Goal: Task Accomplishment & Management: Complete application form

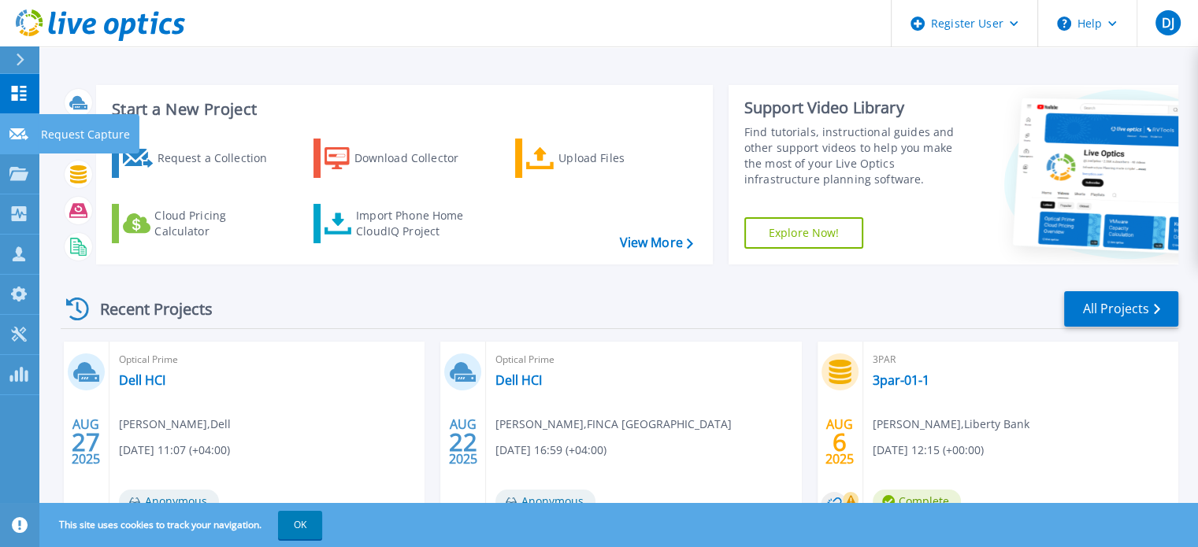
click at [10, 132] on icon at bounding box center [18, 134] width 19 height 12
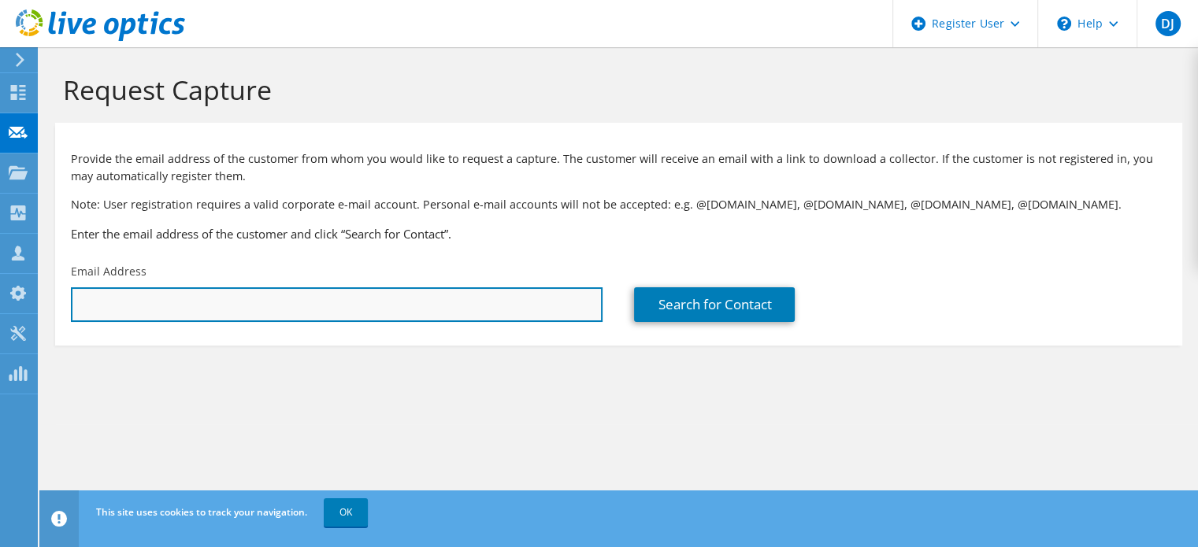
click at [232, 311] on input "text" at bounding box center [337, 304] width 532 height 35
paste input "[PERSON_NAME] [PERSON_NAME] <[EMAIL_ADDRESS][DOMAIN_NAME]>"
drag, startPoint x: 239, startPoint y: 307, endPoint x: 53, endPoint y: 289, distance: 186.8
click at [53, 289] on section "Request Capture Provide the email address of the customer from whom you would l…" at bounding box center [618, 235] width 1159 height 377
type input "[EMAIL_ADDRESS][DOMAIN_NAME]"
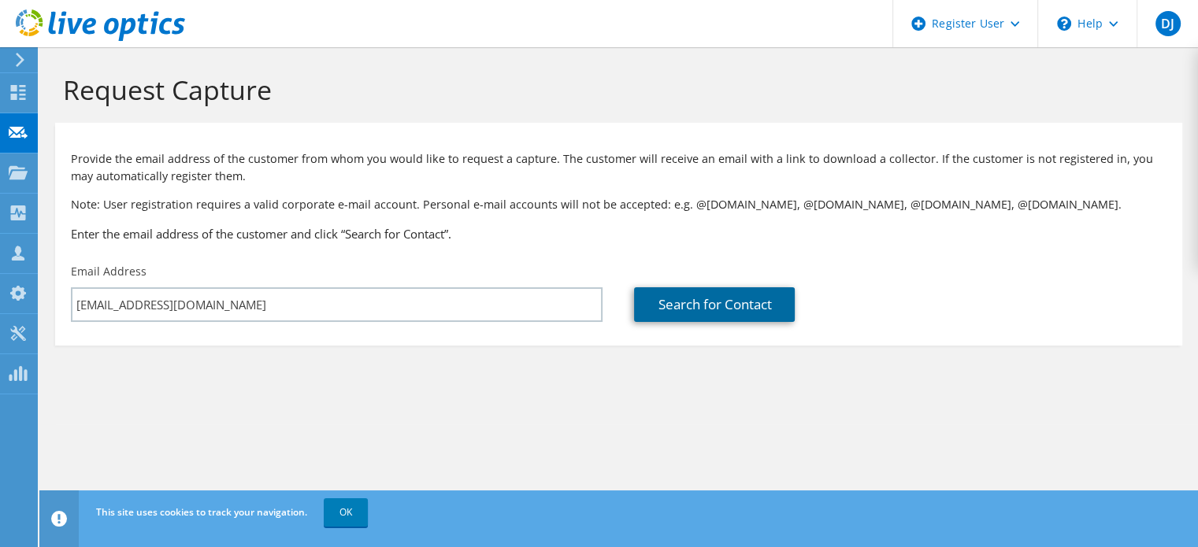
click at [698, 311] on link "Search for Contact" at bounding box center [714, 304] width 161 height 35
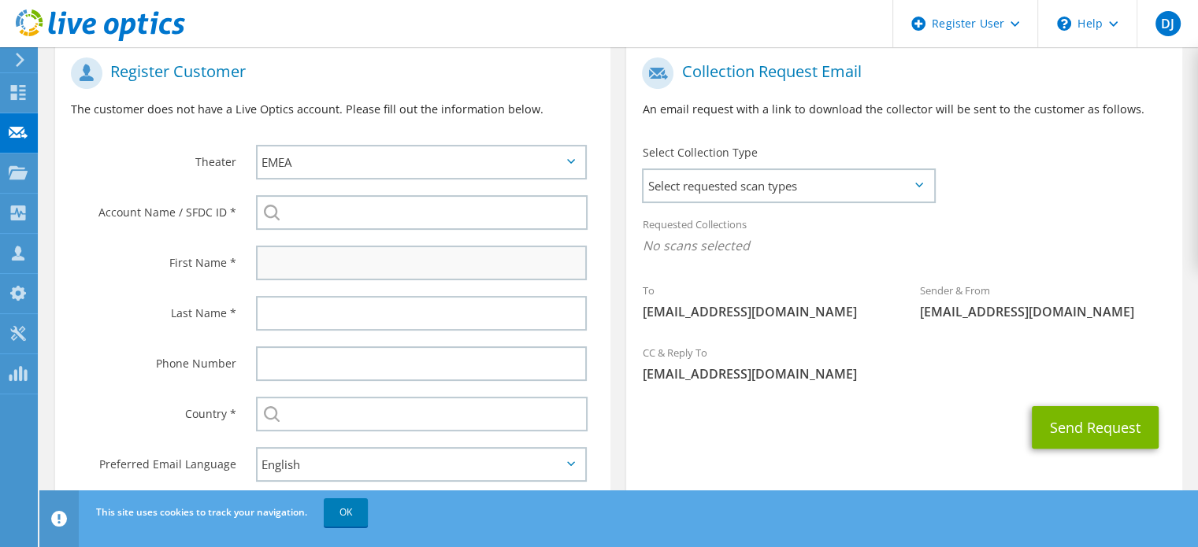
scroll to position [319, 0]
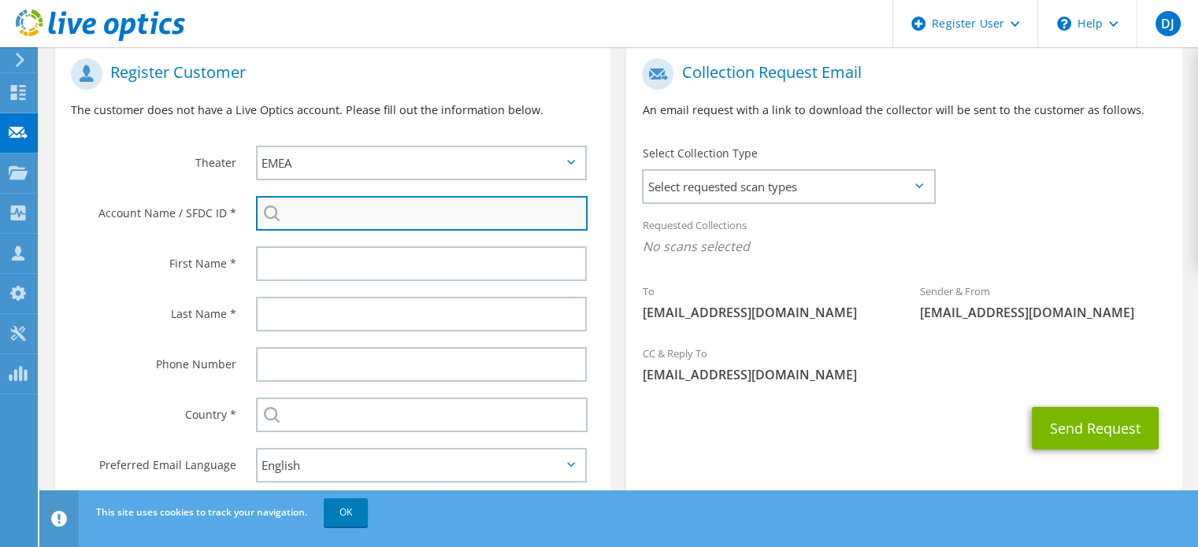
click at [399, 214] on input "search" at bounding box center [422, 213] width 332 height 35
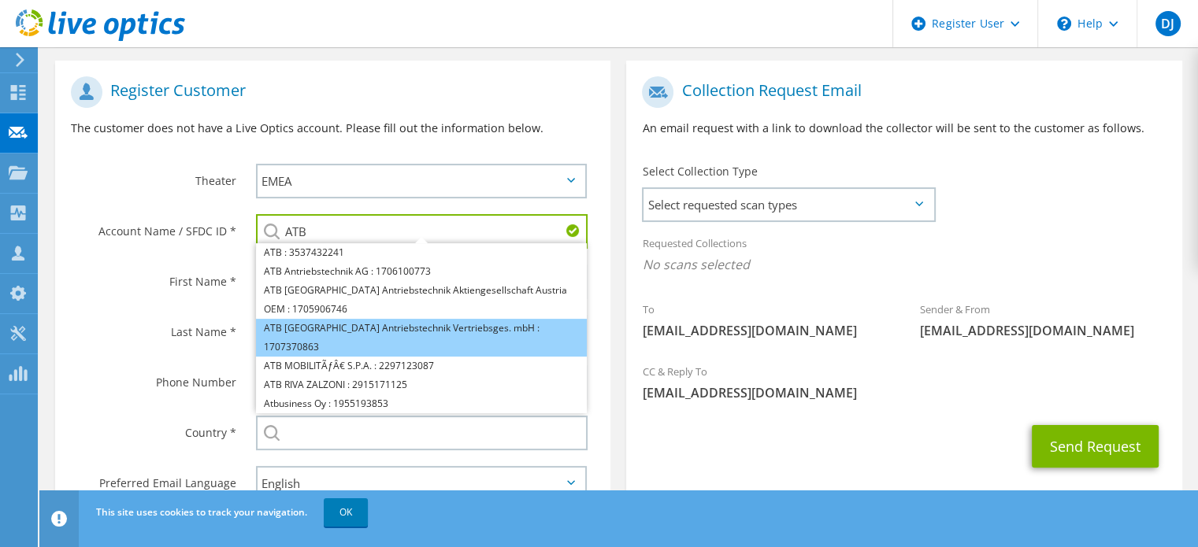
scroll to position [298, 0]
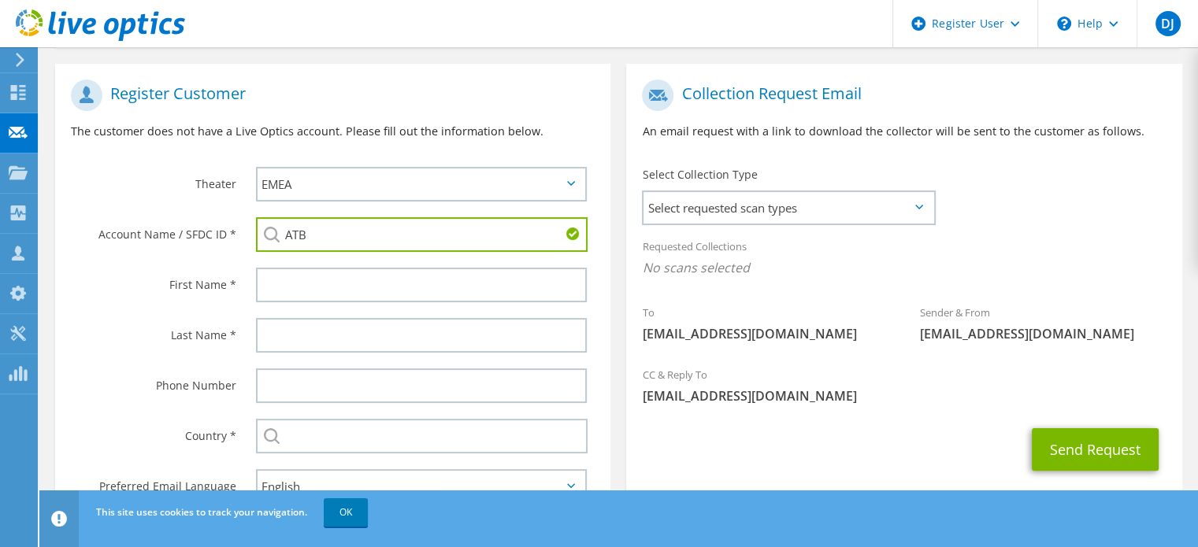
click at [328, 239] on input "ATB" at bounding box center [422, 234] width 332 height 35
paste input "3348541896"
type input "3"
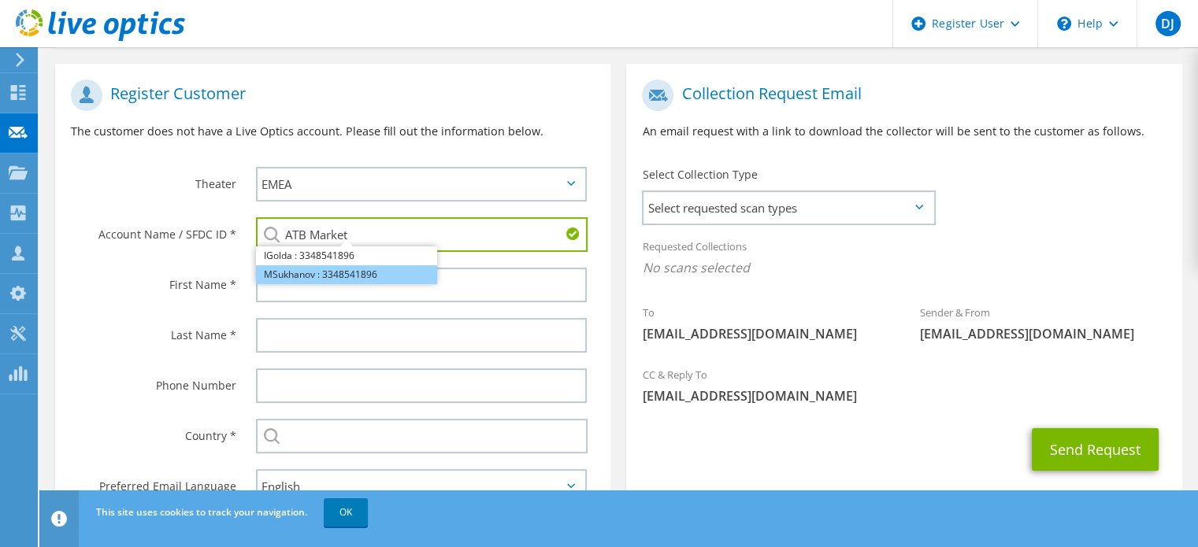
click at [369, 276] on li "MSukhanov : 3348541896" at bounding box center [346, 274] width 181 height 19
type input "MSukhanov : 3348541896"
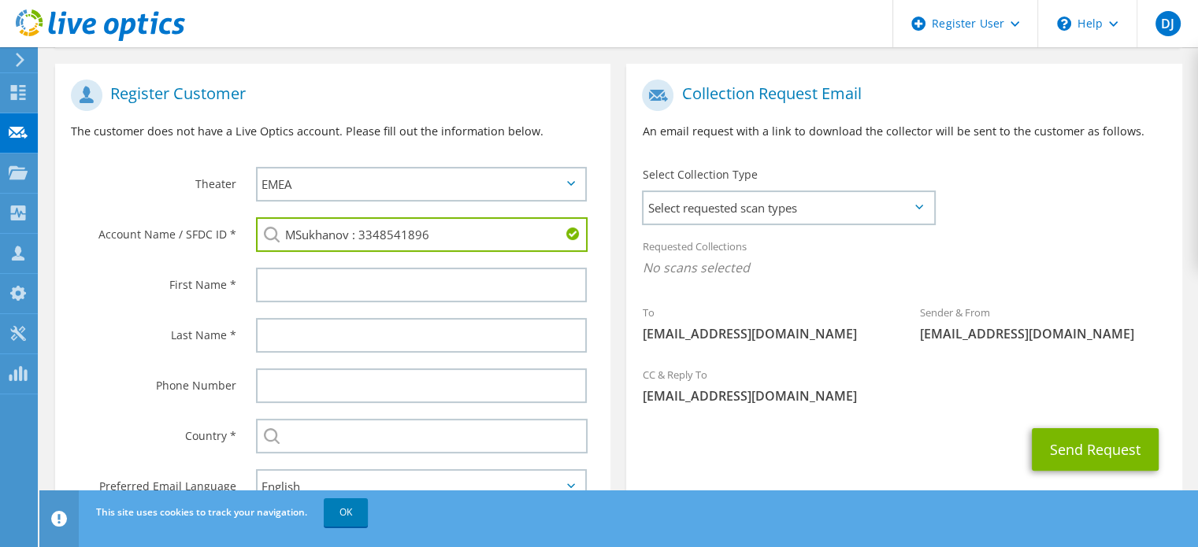
click at [328, 233] on input "MSukhanov : 3348541896" at bounding box center [422, 234] width 332 height 35
click at [347, 235] on input "MSukhanov : 3348541896" at bounding box center [422, 234] width 332 height 35
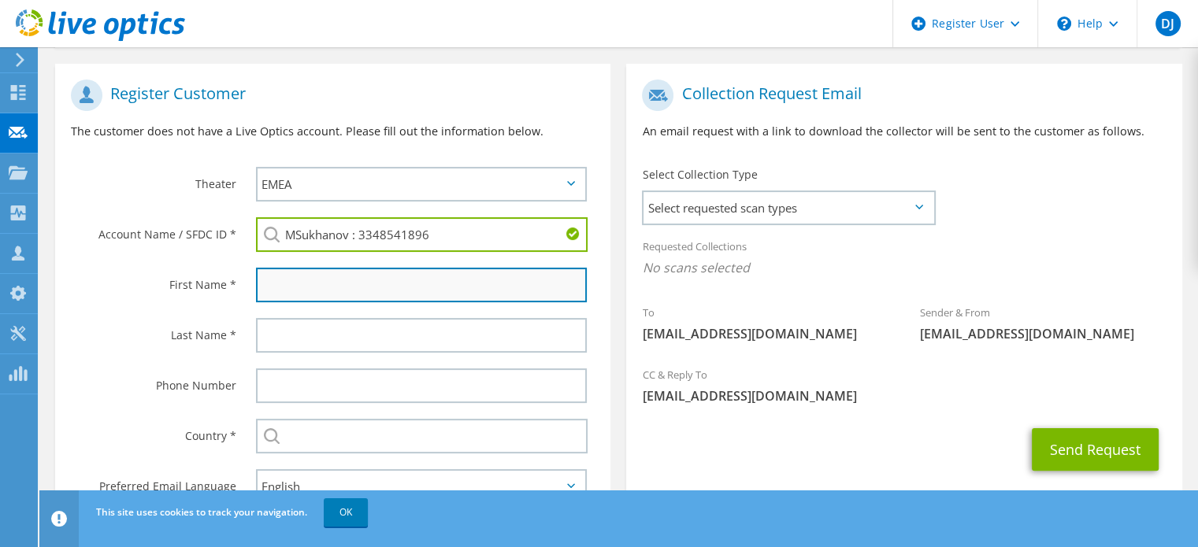
click at [325, 283] on input "text" at bounding box center [421, 285] width 331 height 35
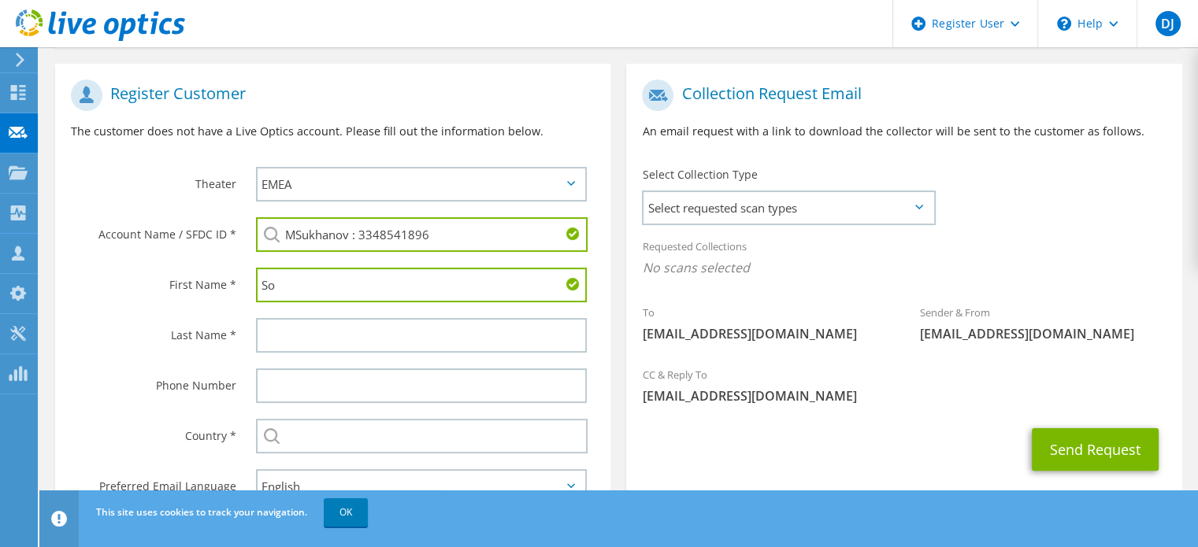
type input "S"
type input "[PERSON_NAME]"
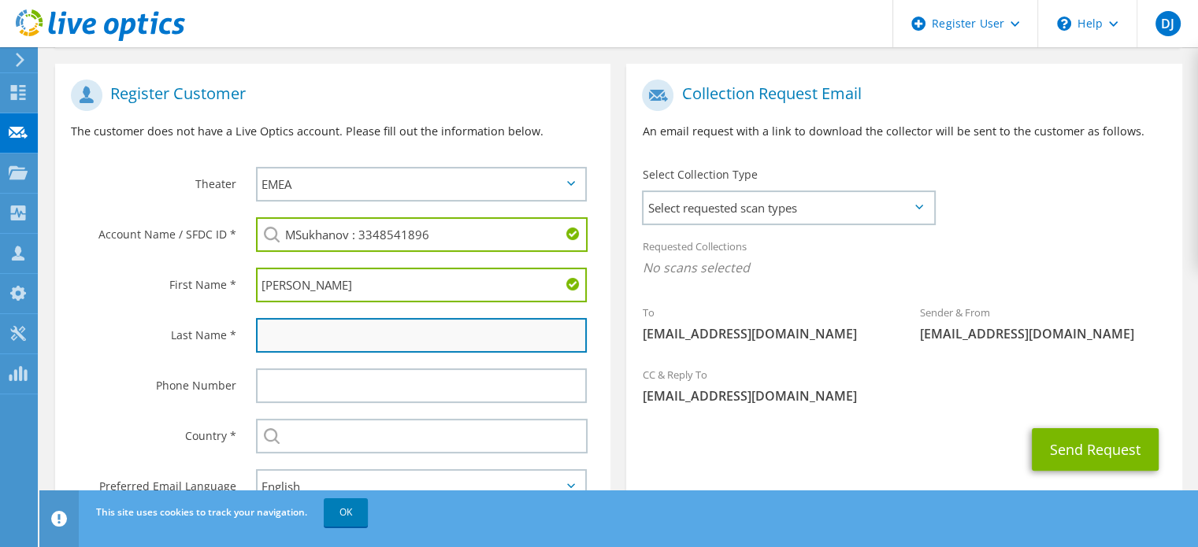
click at [328, 345] on input "text" at bounding box center [421, 335] width 331 height 35
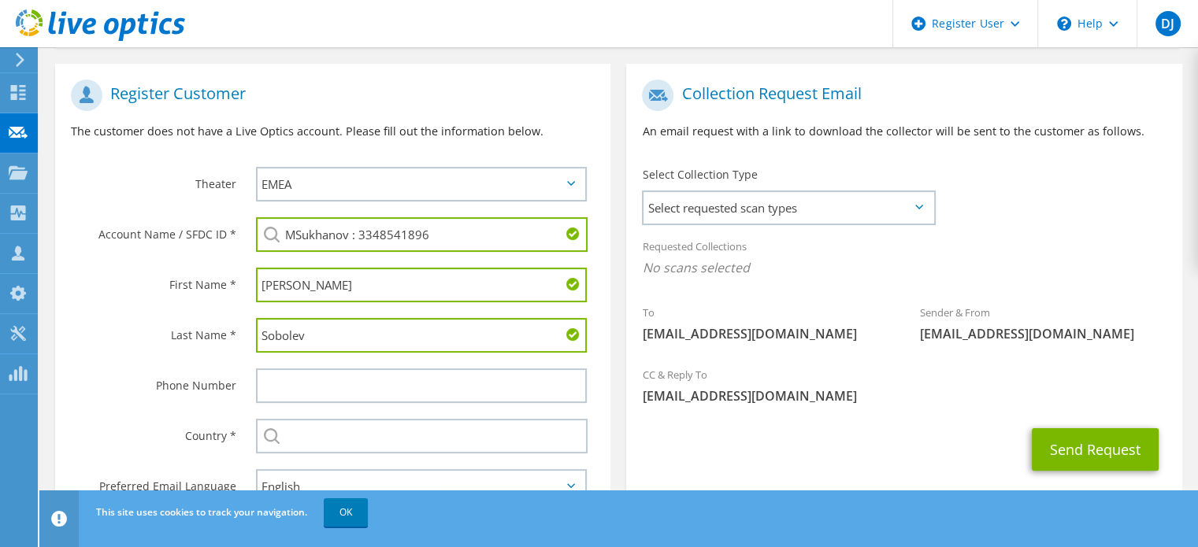
type input "Sobolev"
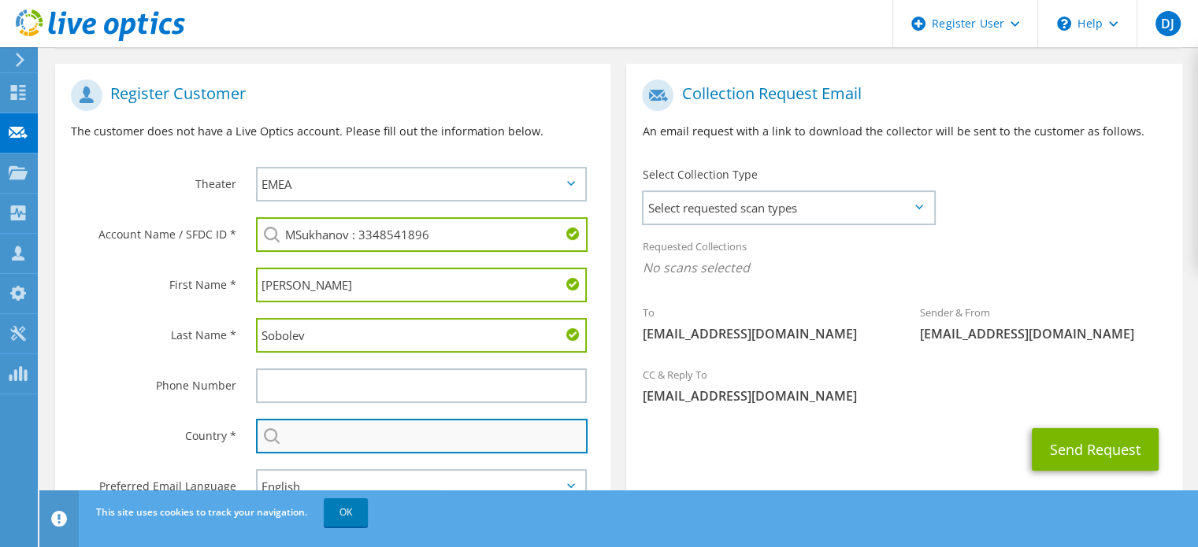
click at [299, 435] on input "text" at bounding box center [422, 436] width 332 height 35
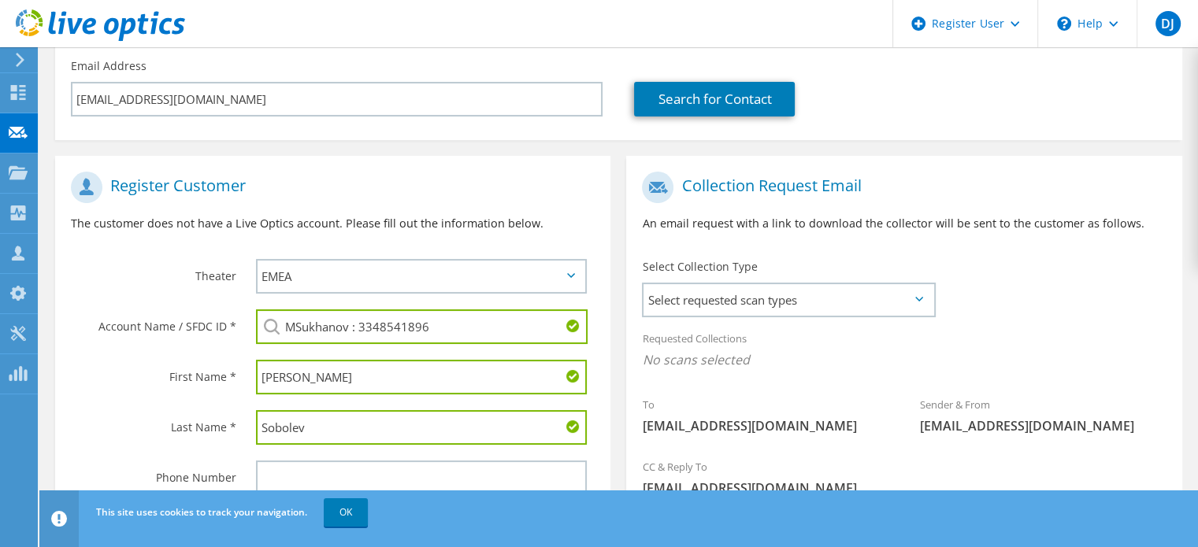
scroll to position [203, 0]
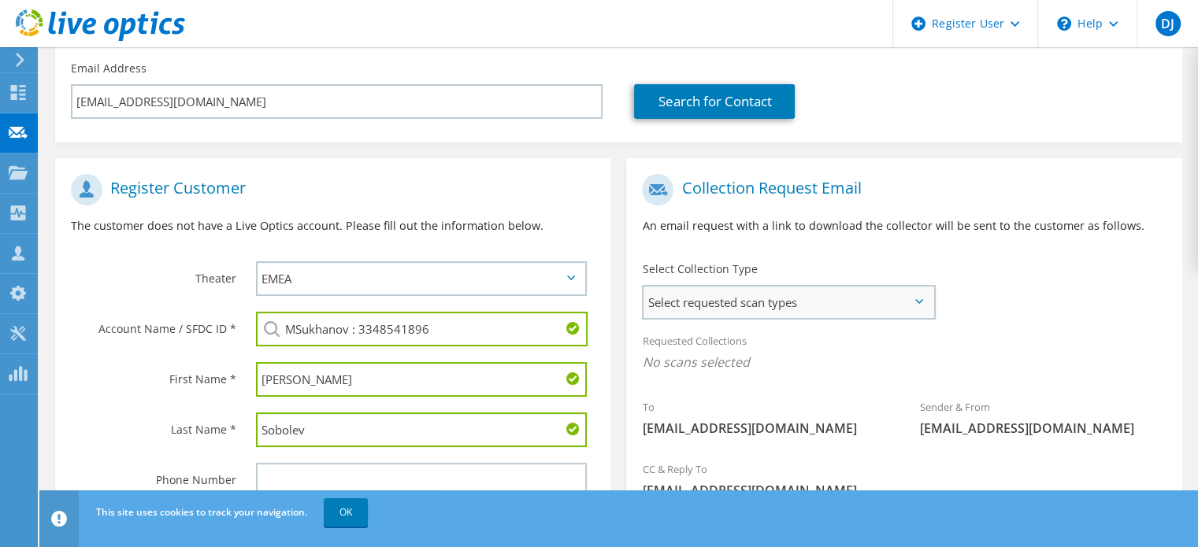
type input "[GEOGRAPHIC_DATA]"
click at [859, 304] on span "Select requested scan types" at bounding box center [789, 303] width 290 height 32
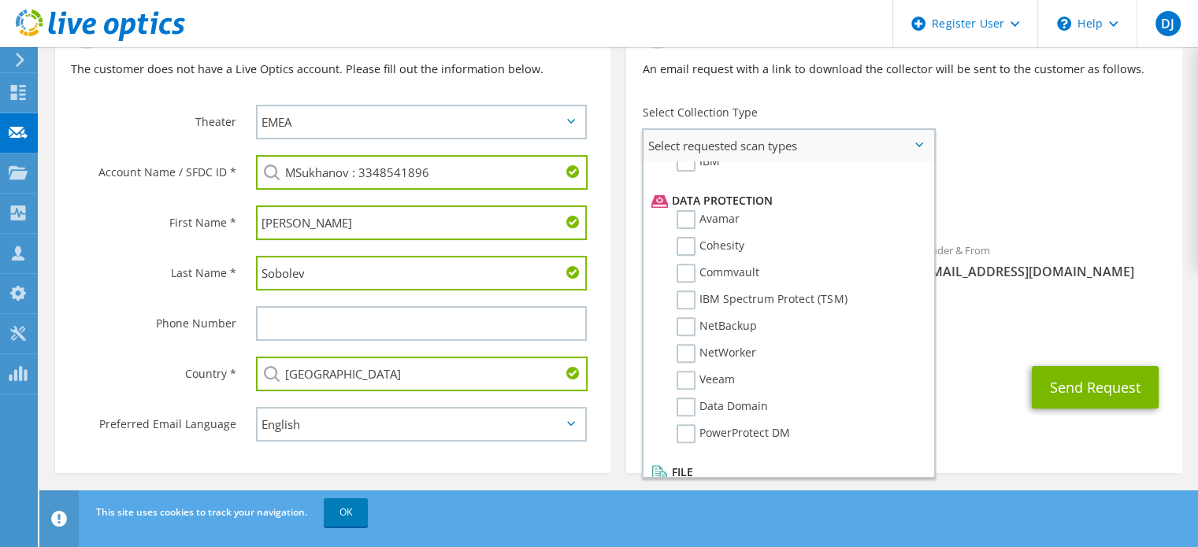
scroll to position [675, 0]
